Goal: Task Accomplishment & Management: Manage account settings

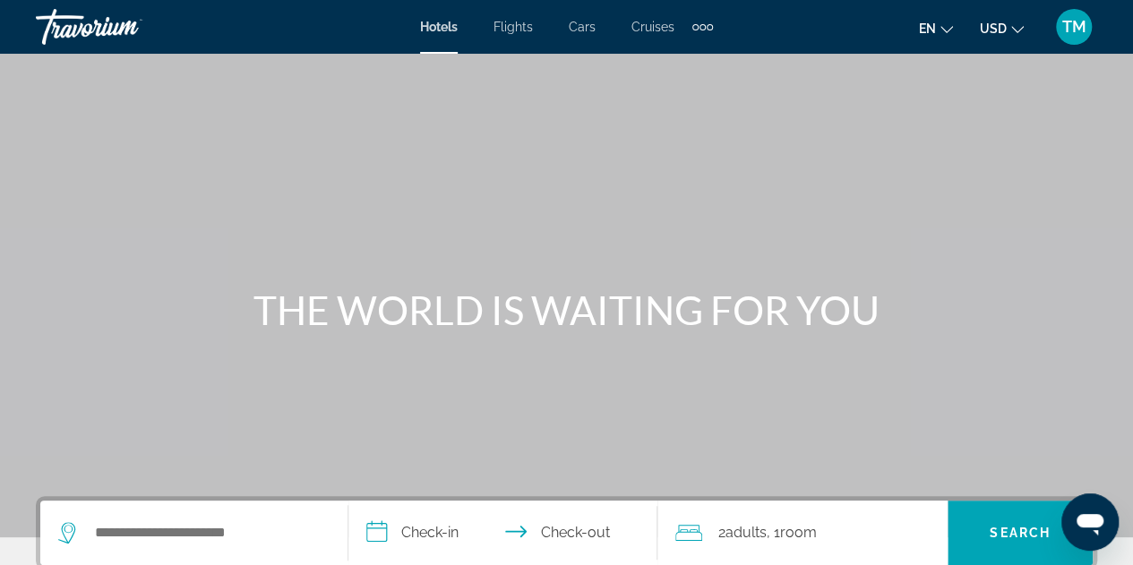
click at [1057, 30] on div "TM" at bounding box center [1074, 27] width 36 height 36
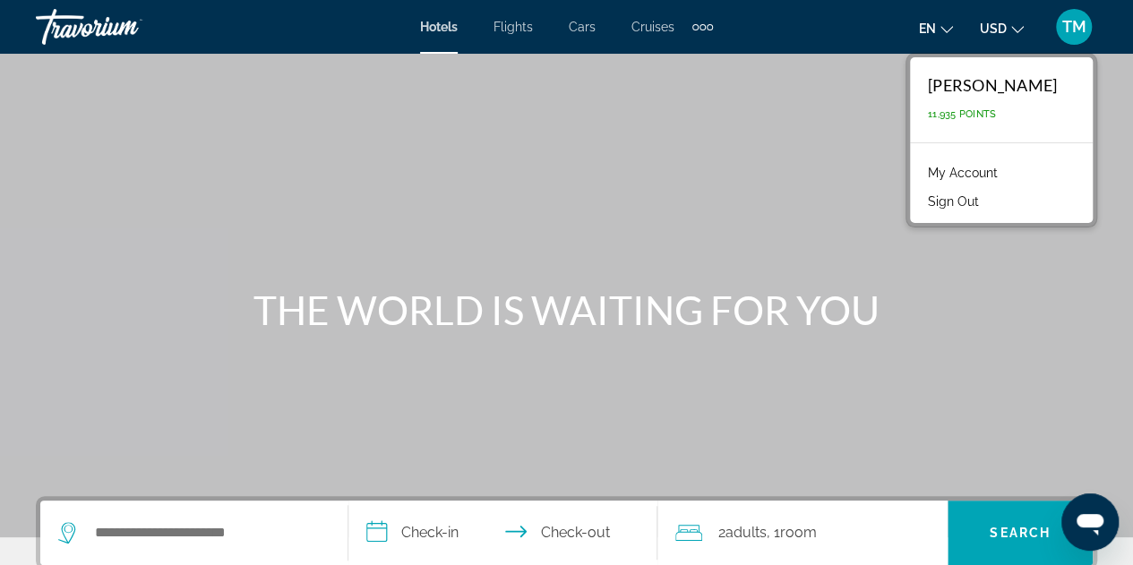
click at [982, 173] on link "My Account" at bounding box center [963, 172] width 88 height 23
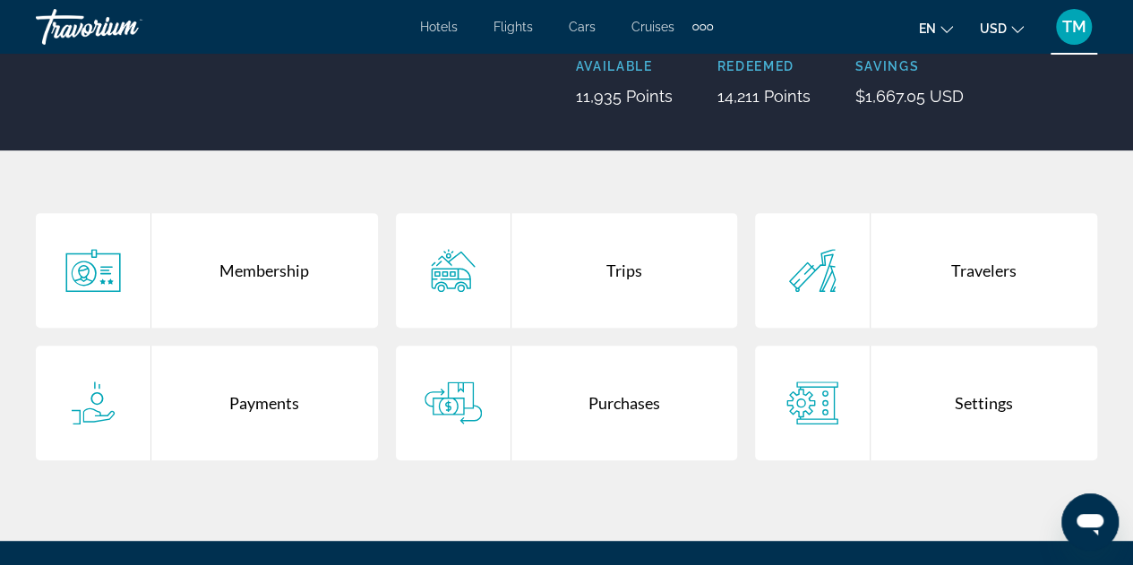
scroll to position [263, 0]
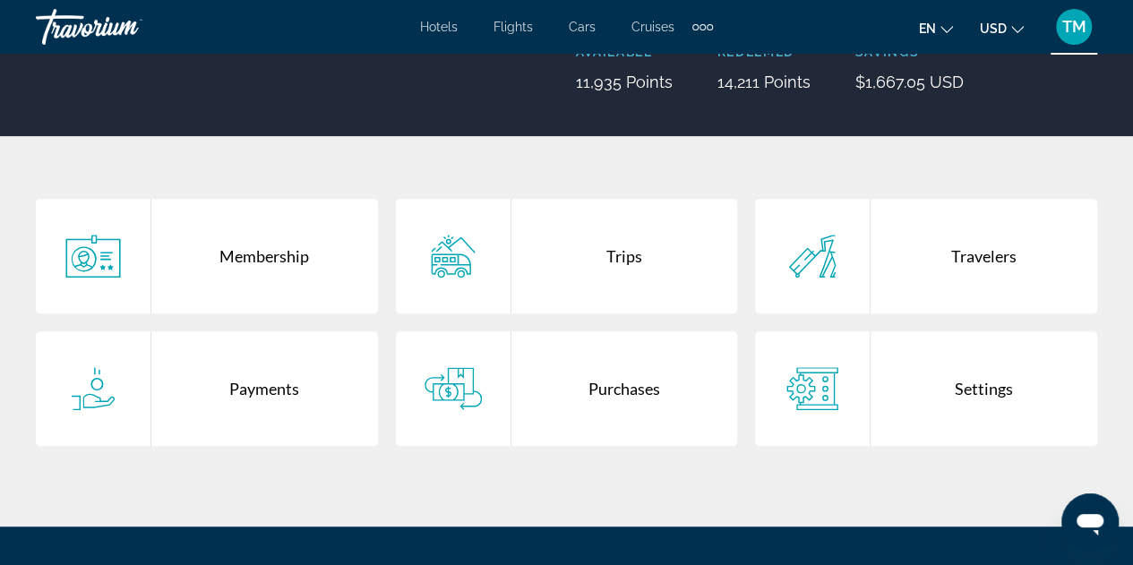
click at [607, 402] on div "Purchases" at bounding box center [624, 388] width 227 height 115
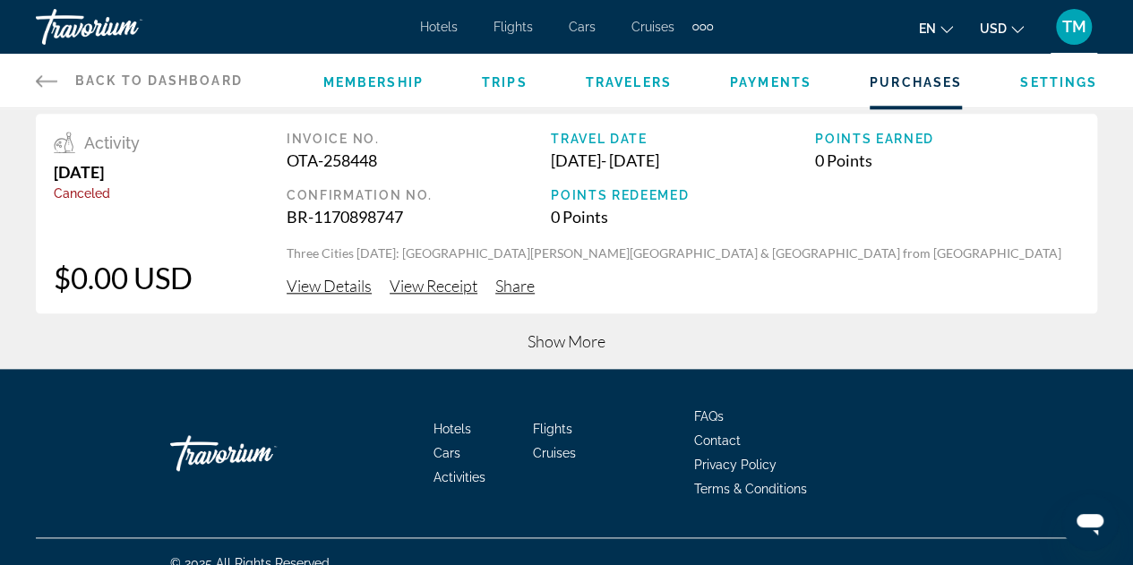
scroll to position [911, 0]
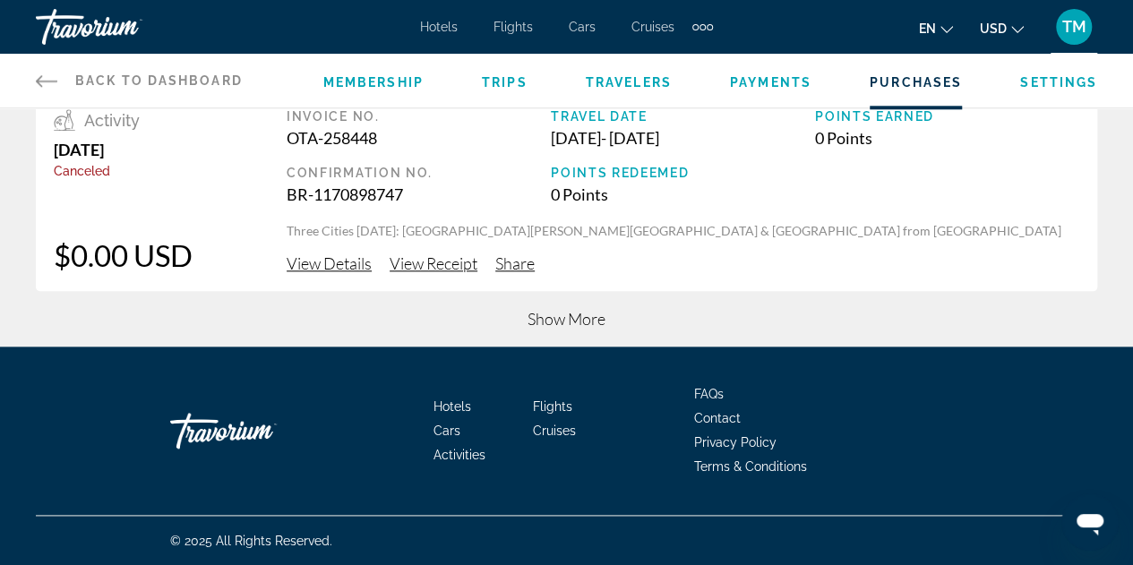
click at [573, 320] on span "Show More" at bounding box center [566, 319] width 78 height 20
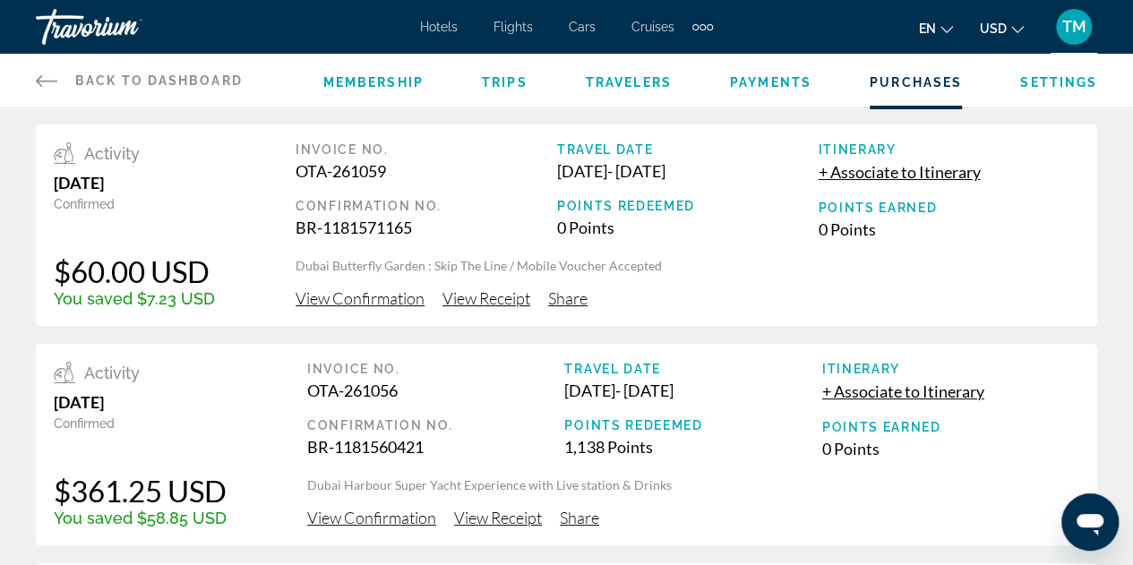
scroll to position [0, 0]
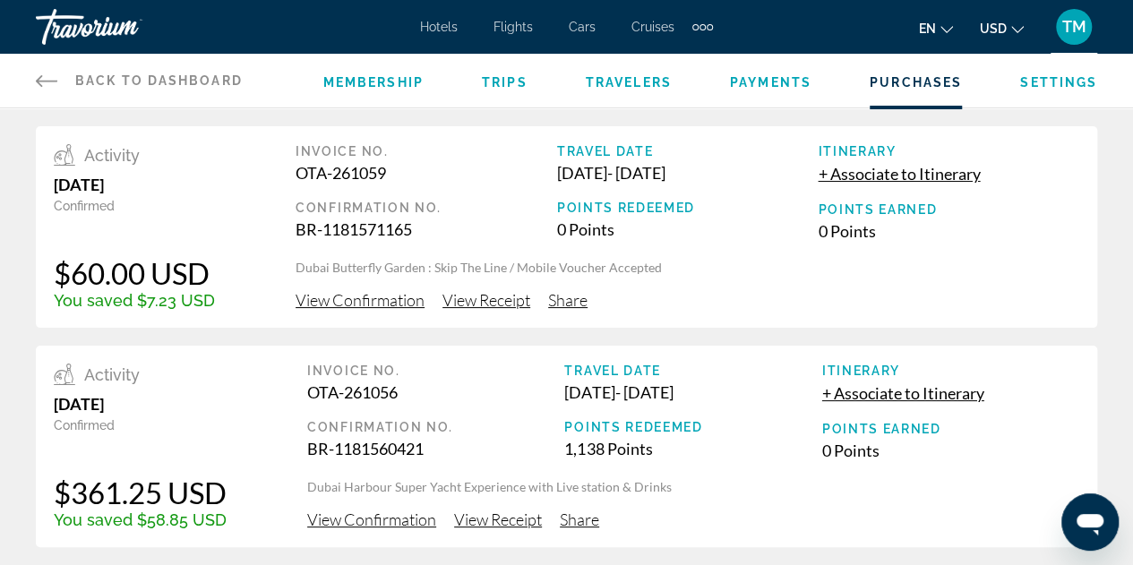
click at [367, 84] on span "Membership" at bounding box center [373, 82] width 100 height 14
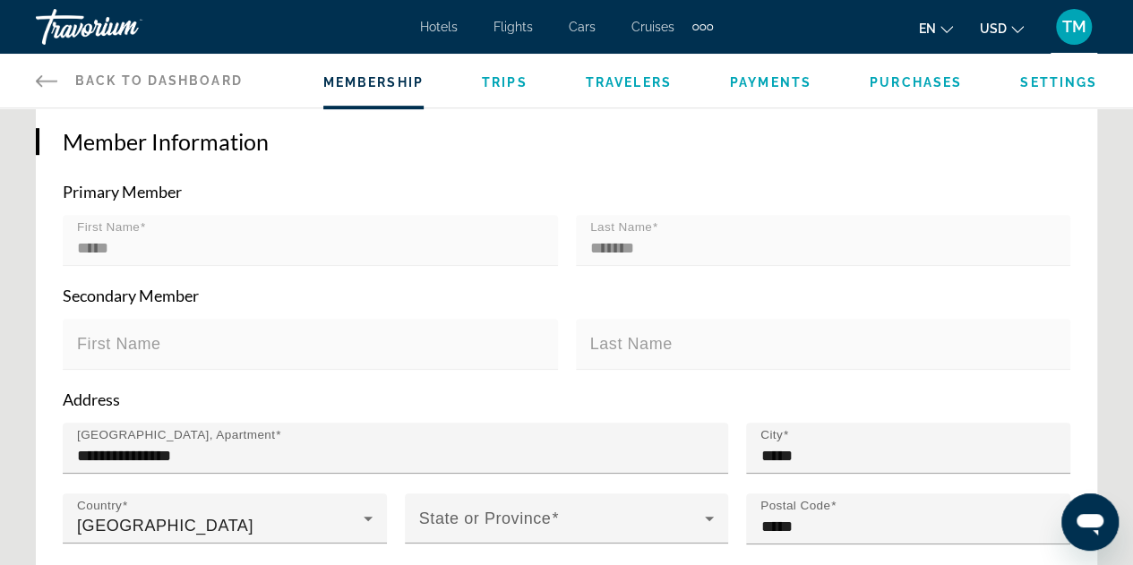
scroll to position [366, 0]
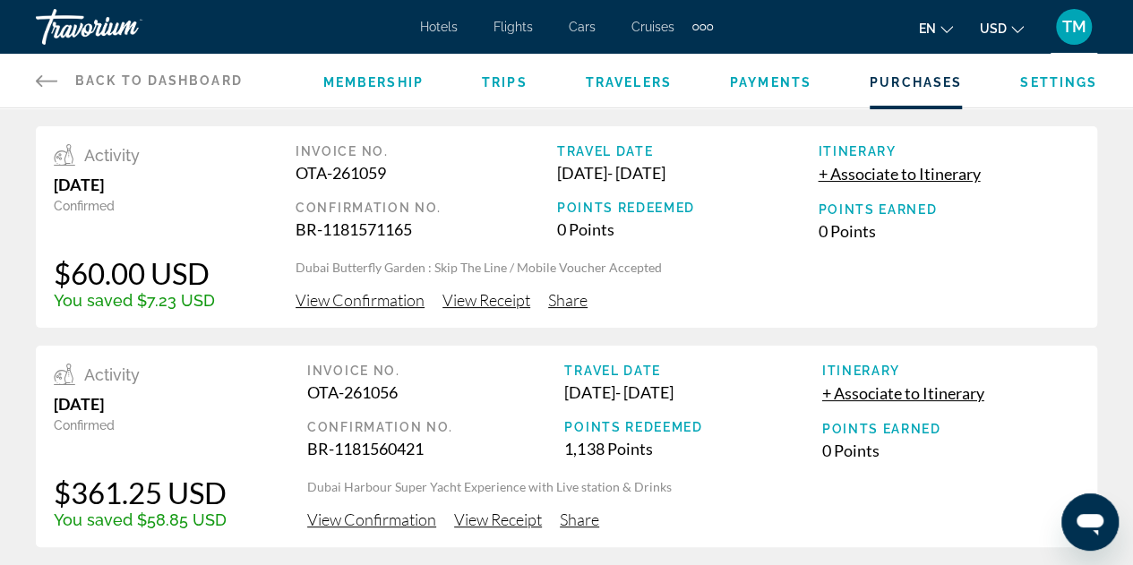
click at [90, 71] on link "Back to Dashboard Dashboard" at bounding box center [139, 81] width 207 height 54
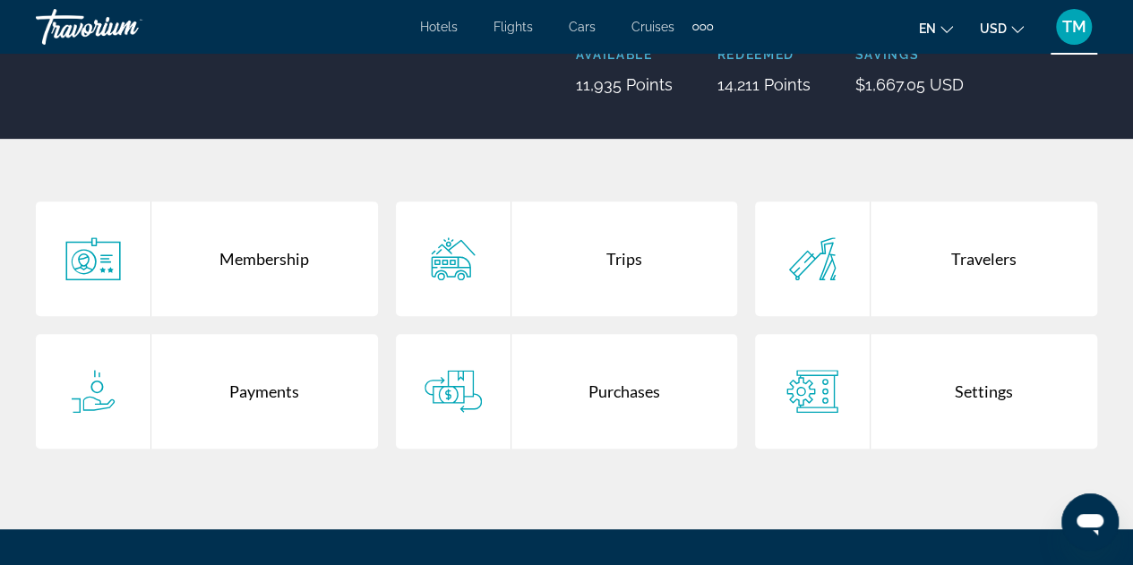
scroll to position [263, 0]
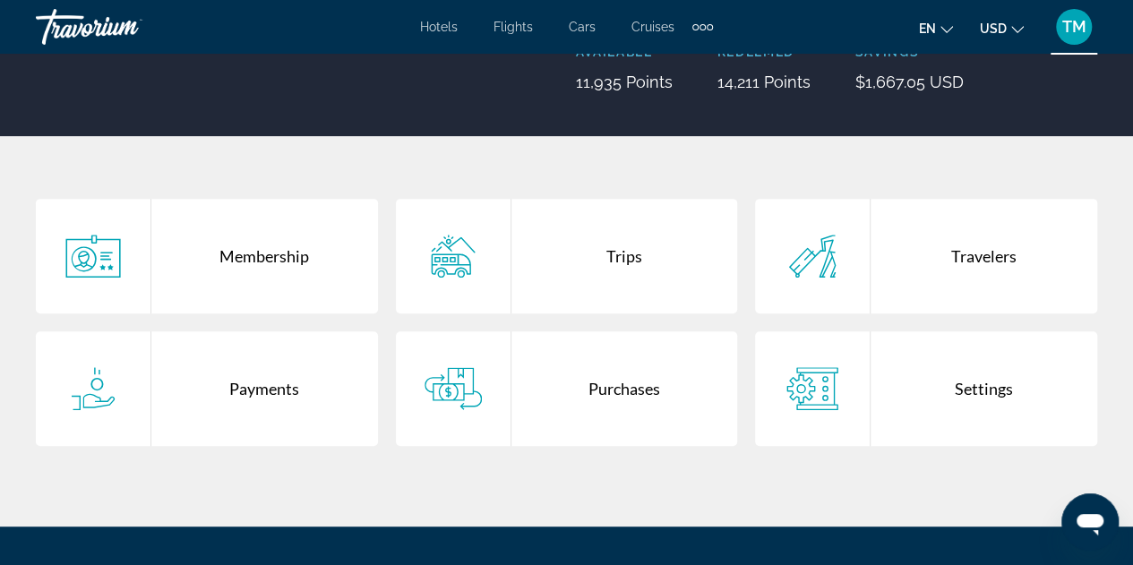
click at [244, 389] on div "Payments" at bounding box center [264, 388] width 227 height 115
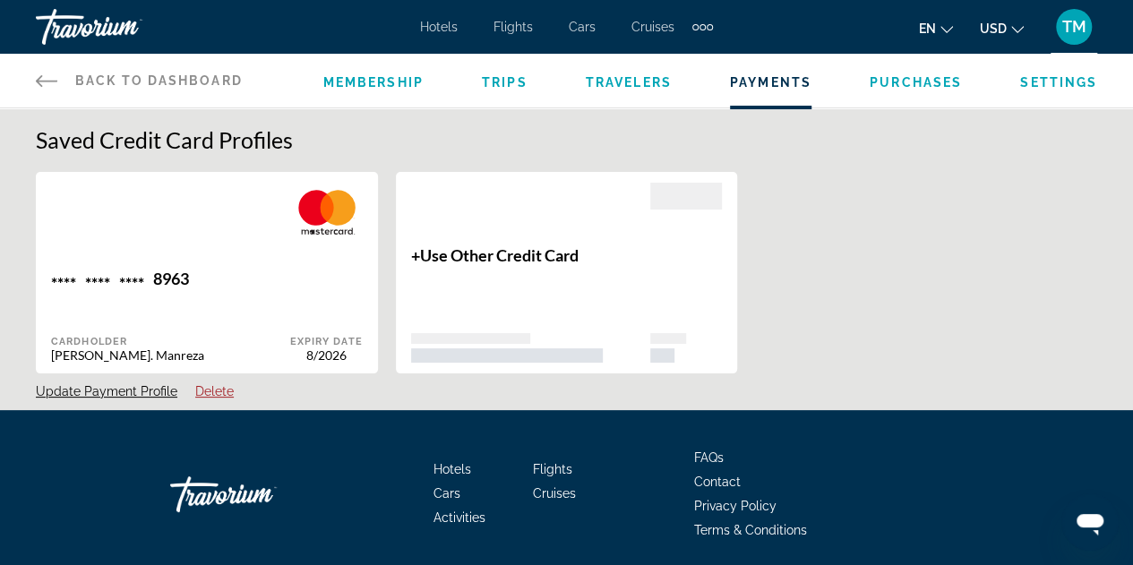
click at [1070, 27] on span "TM" at bounding box center [1074, 27] width 24 height 18
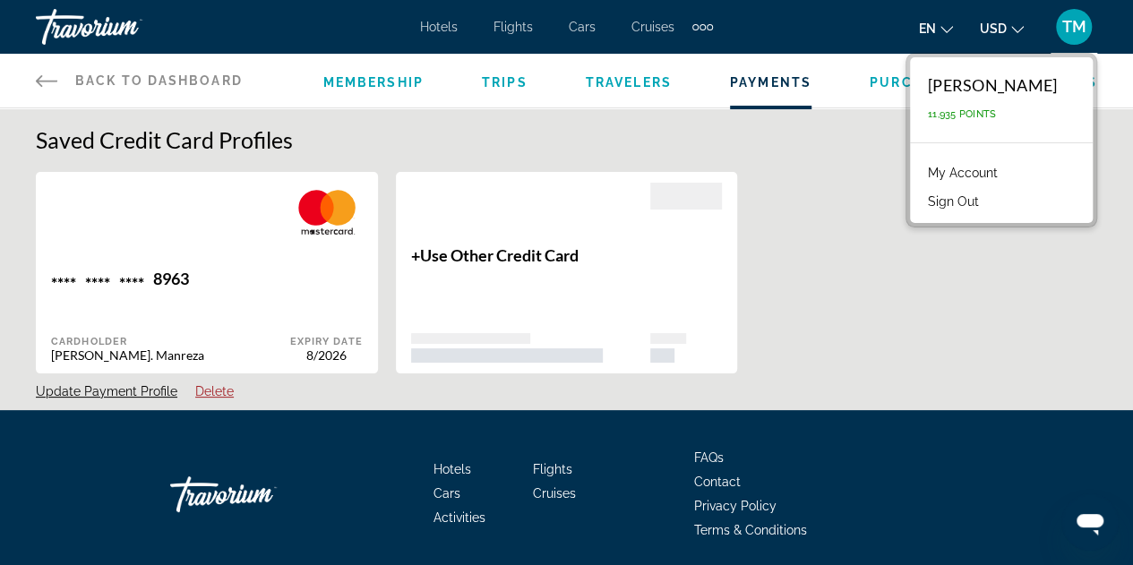
click at [1007, 171] on link "My Account" at bounding box center [963, 172] width 88 height 23
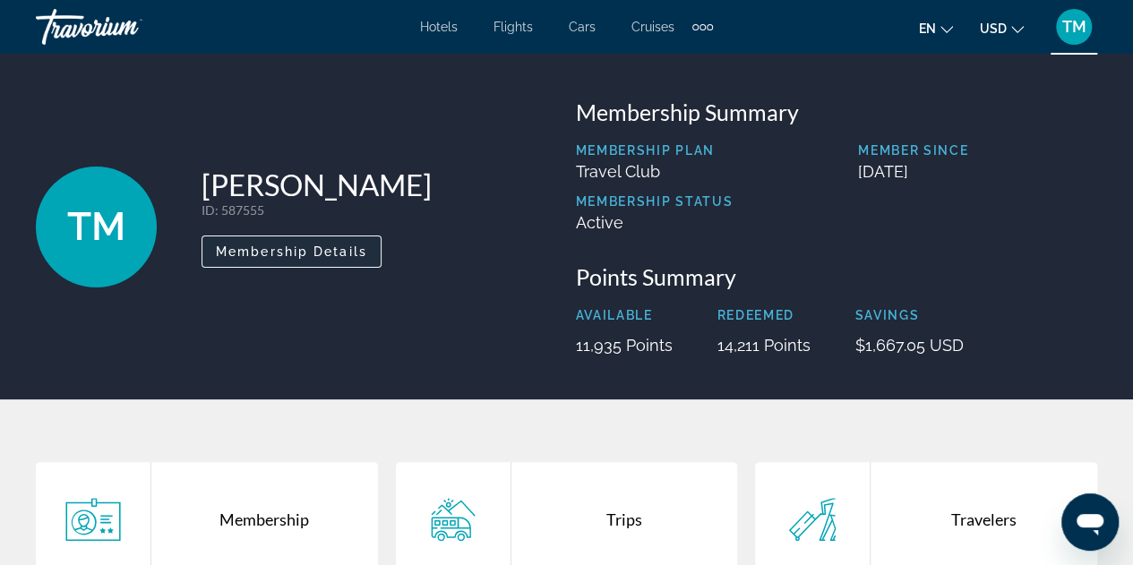
click at [305, 250] on span "Membership Details" at bounding box center [291, 251] width 151 height 14
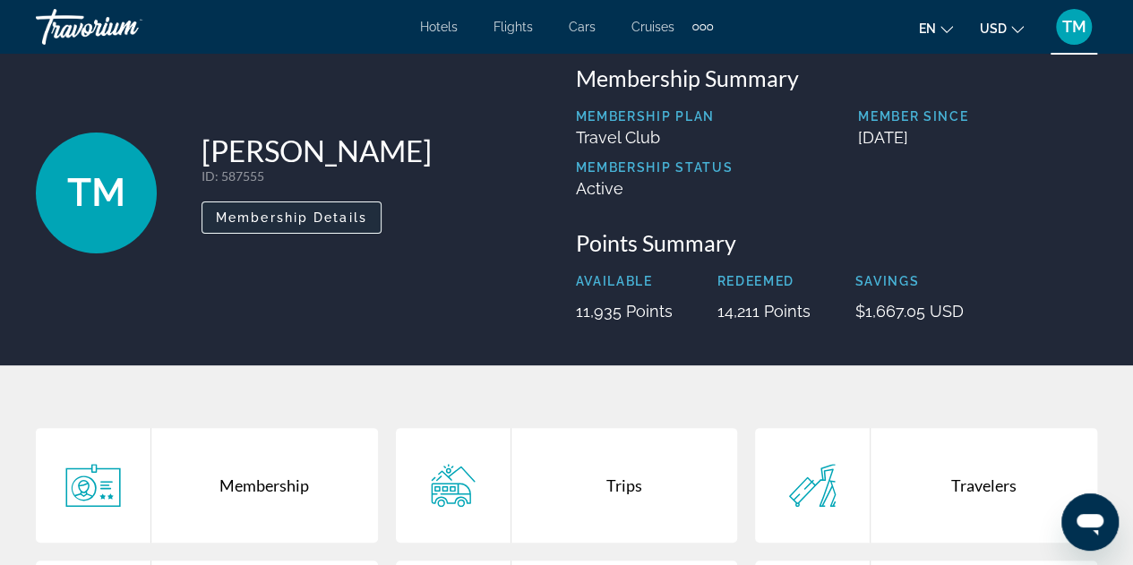
scroll to position [32, 0]
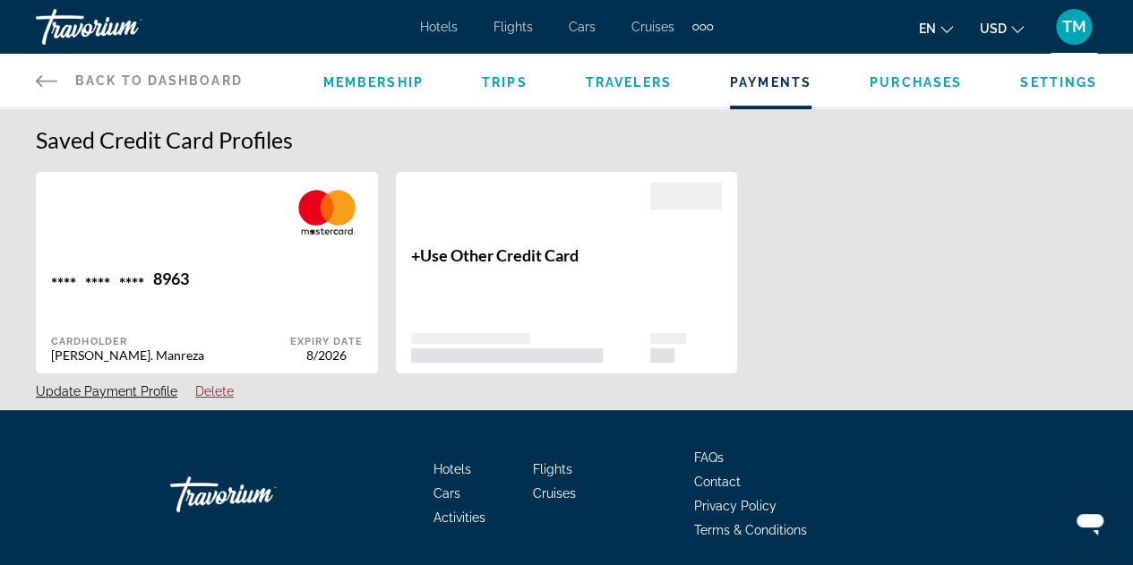
click at [49, 75] on icon "Main content" at bounding box center [46, 80] width 21 height 21
click at [50, 74] on icon "Main content" at bounding box center [46, 80] width 21 height 21
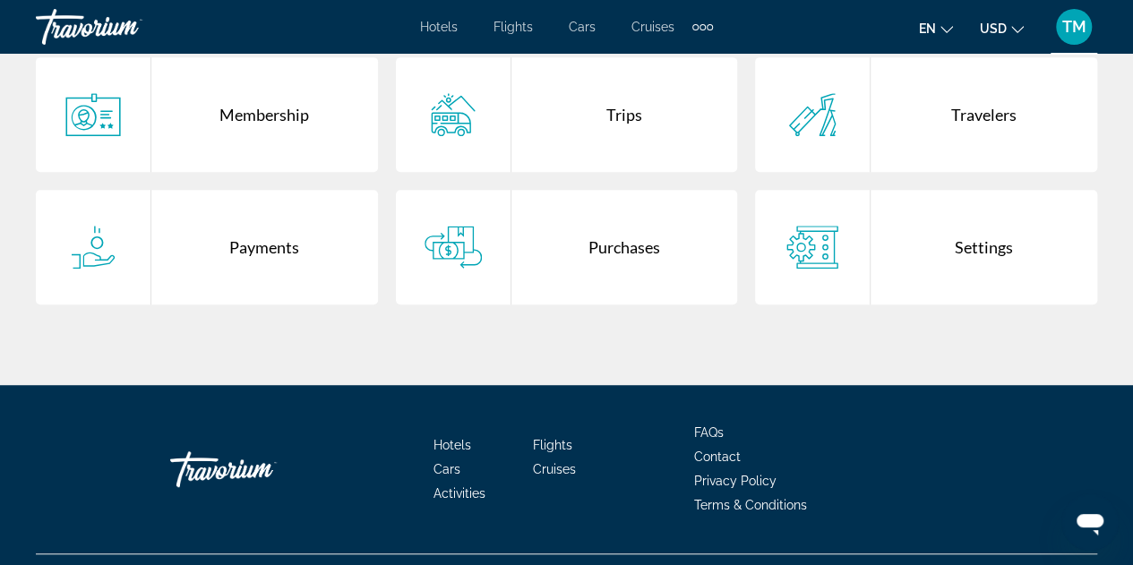
scroll to position [406, 0]
